Goal: Information Seeking & Learning: Learn about a topic

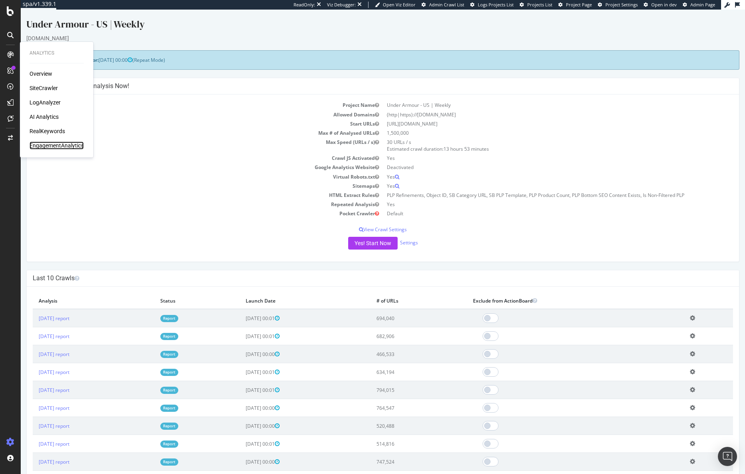
click at [55, 144] on div "EngagementAnalytics" at bounding box center [57, 146] width 54 height 8
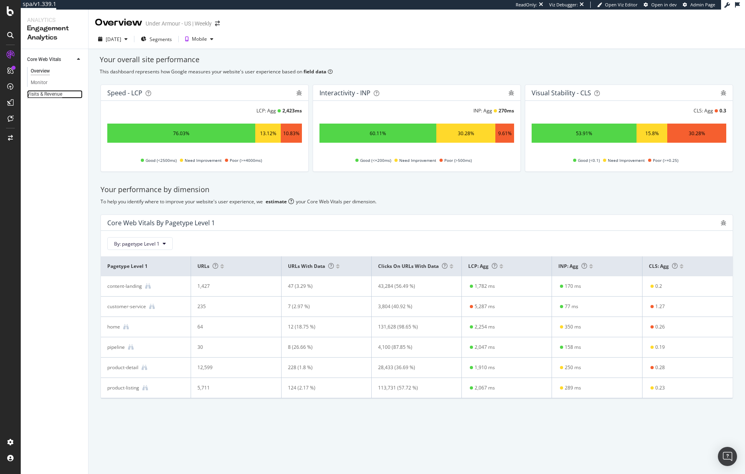
click at [47, 95] on div "Visits & Revenue" at bounding box center [44, 94] width 35 height 8
